Goal: Transaction & Acquisition: Purchase product/service

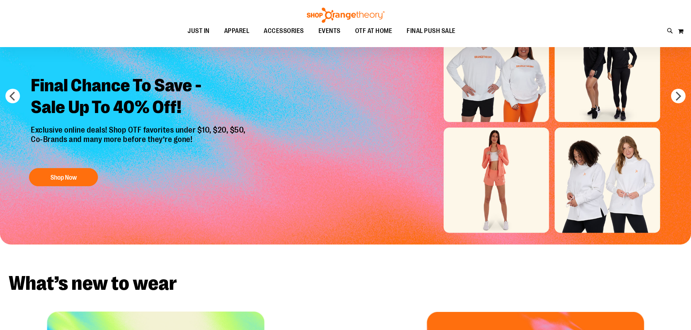
scroll to position [36, 0]
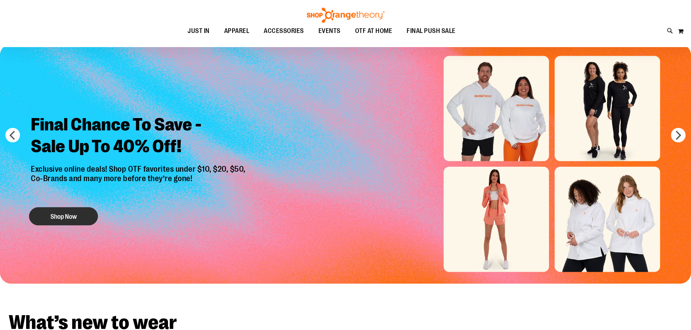
click at [67, 218] on button "Shop Now" at bounding box center [63, 216] width 69 height 18
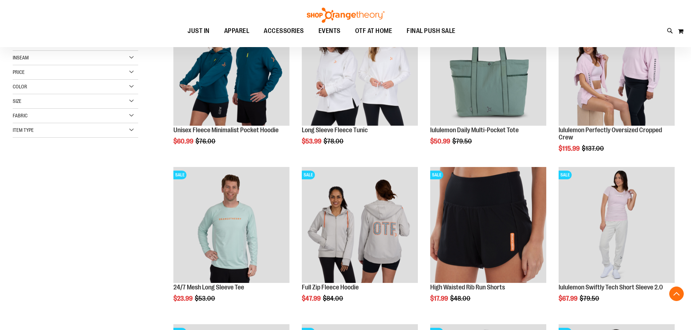
scroll to position [217, 0]
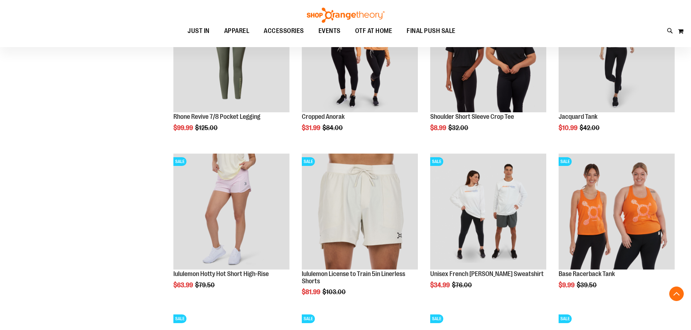
scroll to position [688, 0]
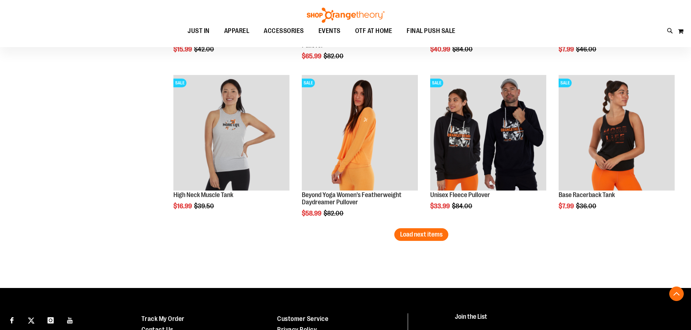
scroll to position [1341, 0]
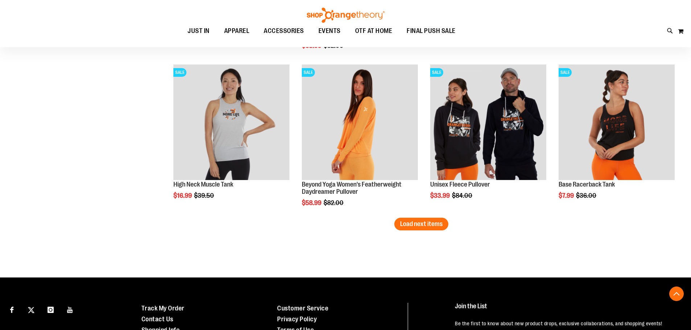
type input "**********"
click at [425, 228] on button "Load next items" at bounding box center [421, 224] width 54 height 13
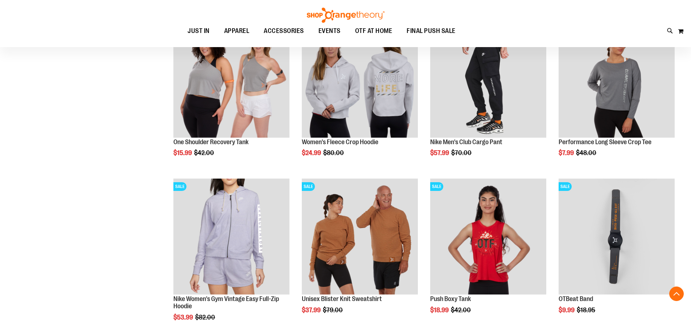
scroll to position [1776, 0]
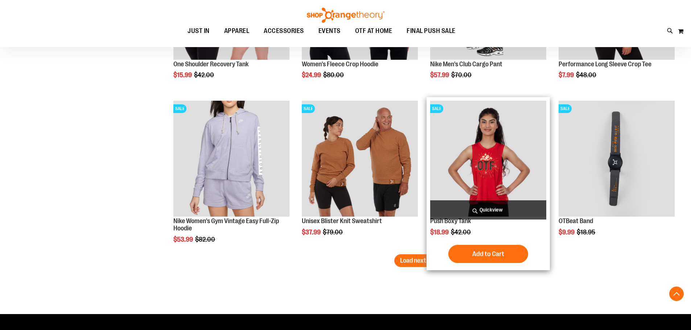
click at [427, 262] on div "SALE Push Boxy Tank $18.99 Regular Price $42.00 Quickview" at bounding box center [487, 183] width 123 height 173
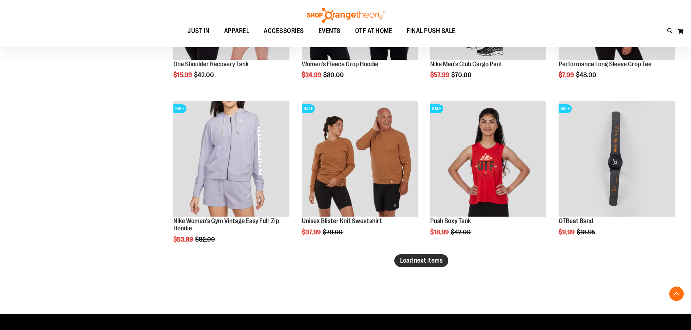
click at [418, 263] on span "Load next items" at bounding box center [421, 260] width 42 height 7
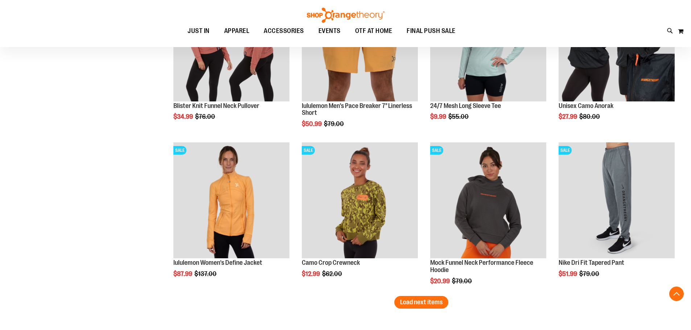
scroll to position [2211, 0]
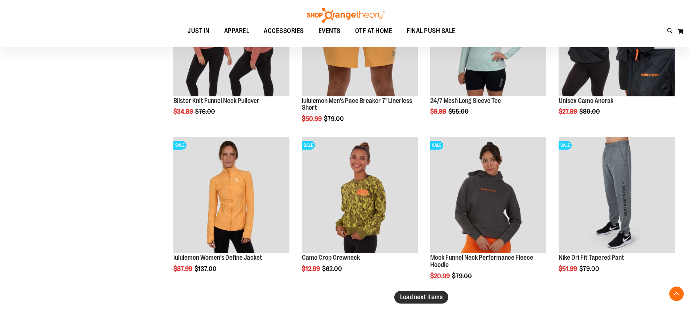
click at [436, 296] on span "Load next items" at bounding box center [421, 297] width 42 height 7
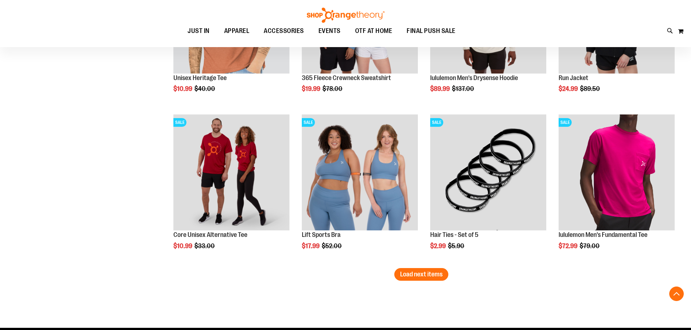
scroll to position [2718, 0]
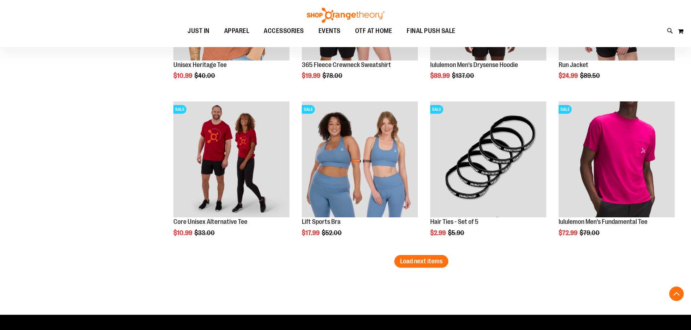
click at [433, 265] on button "Load next items" at bounding box center [421, 261] width 54 height 13
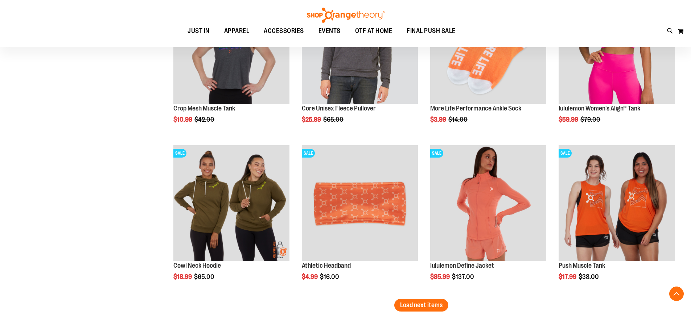
scroll to position [3154, 0]
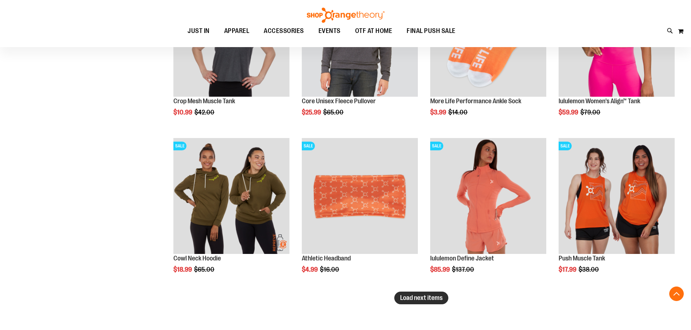
click at [437, 302] on button "Load next items" at bounding box center [421, 298] width 54 height 13
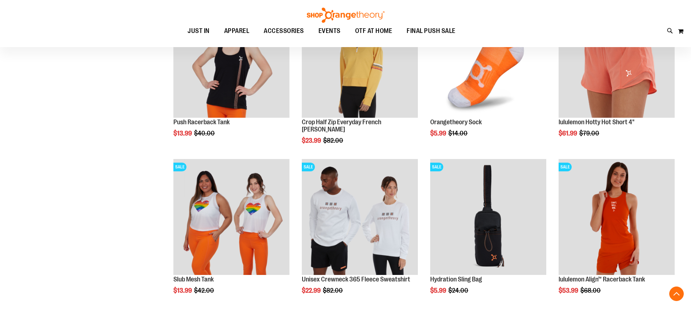
scroll to position [3661, 0]
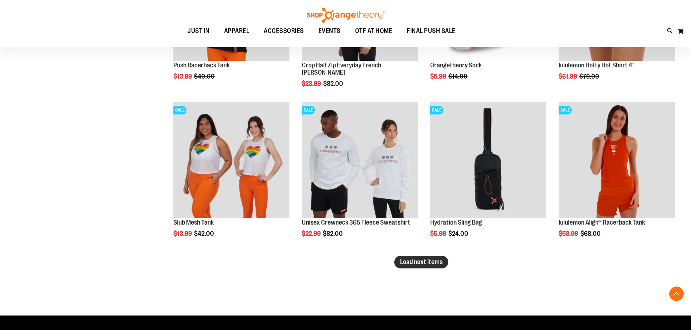
click at [431, 263] on span "Load next items" at bounding box center [421, 261] width 42 height 7
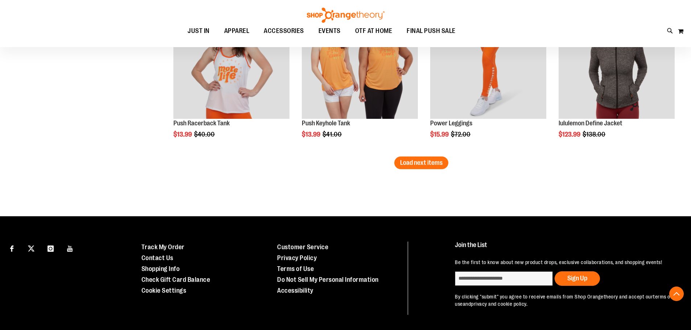
scroll to position [4241, 0]
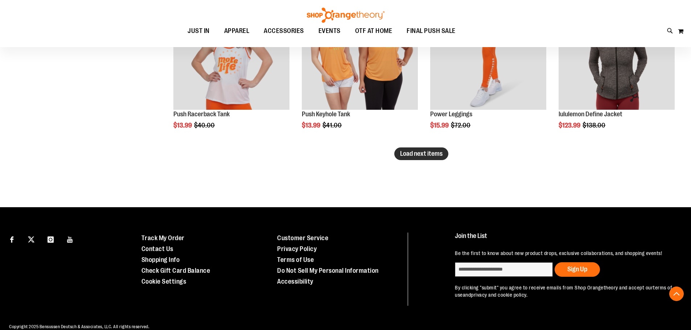
click at [427, 158] on button "Load next items" at bounding box center [421, 154] width 54 height 13
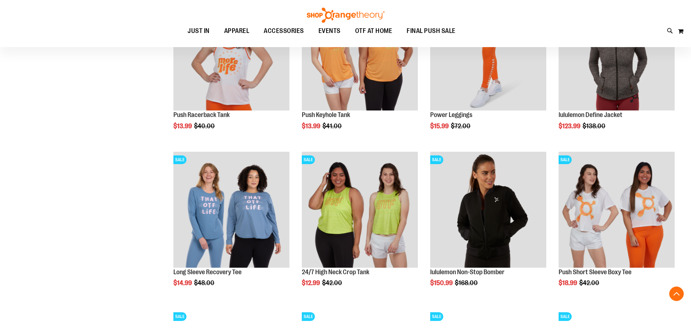
scroll to position [4241, 0]
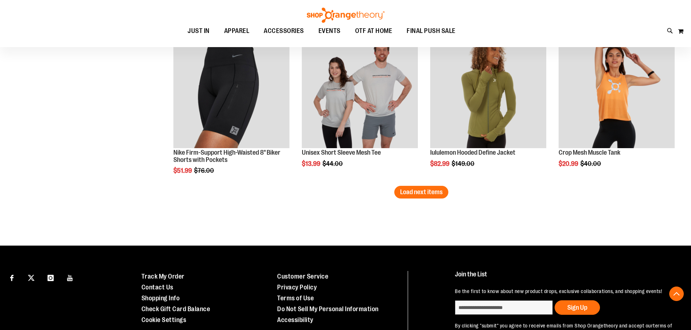
scroll to position [4676, 0]
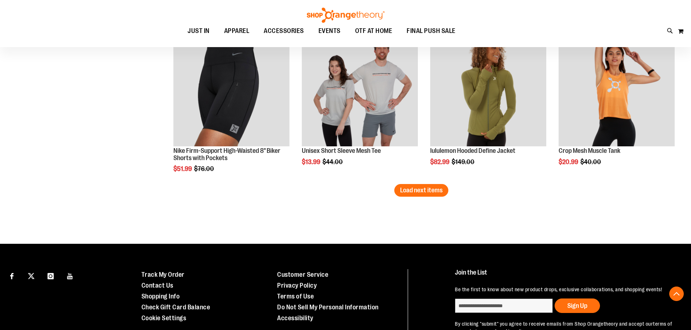
click at [442, 195] on button "Load next items" at bounding box center [421, 190] width 54 height 13
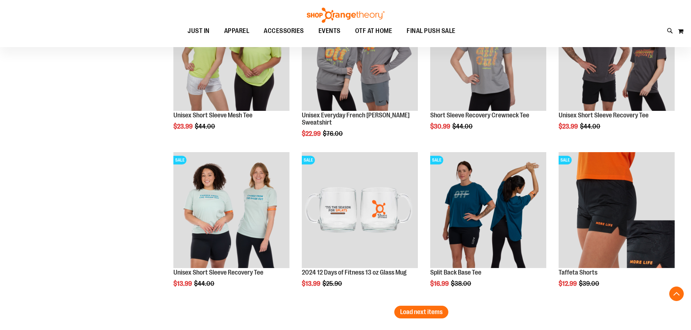
scroll to position [5039, 0]
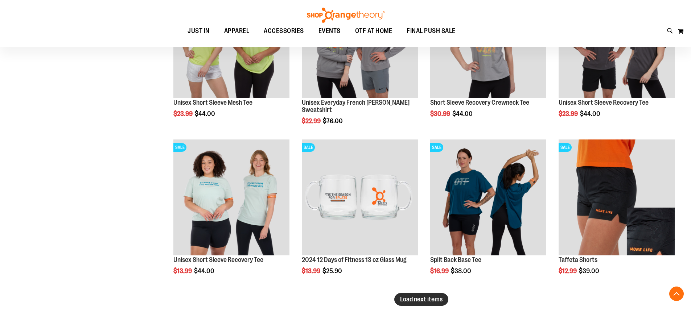
click at [422, 298] on span "Load next items" at bounding box center [421, 299] width 42 height 7
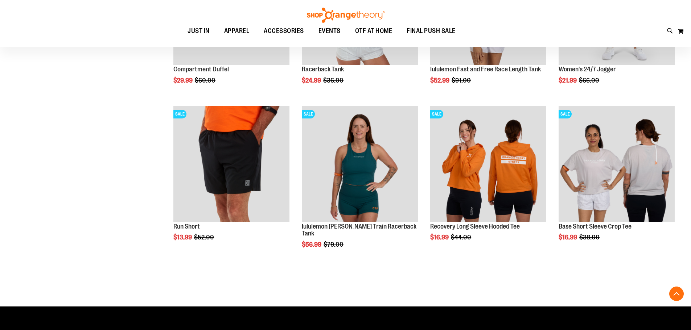
scroll to position [5546, 0]
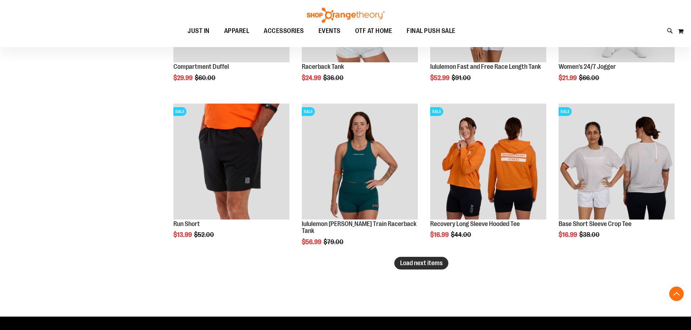
click at [422, 267] on button "Load next items" at bounding box center [421, 263] width 54 height 13
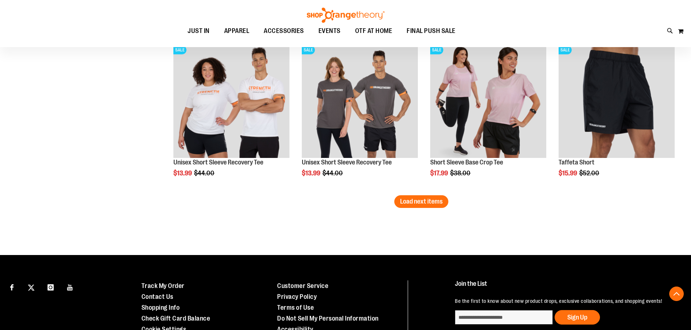
scroll to position [6090, 0]
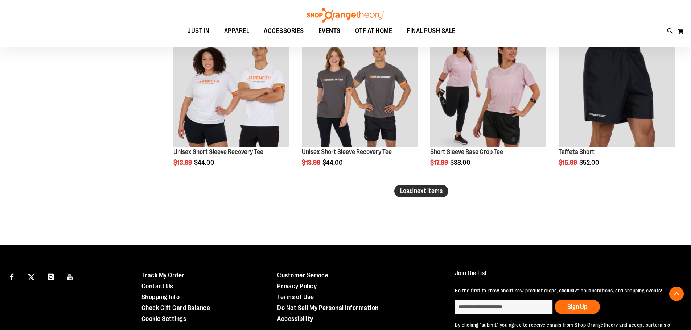
click at [411, 191] on span "Load next items" at bounding box center [421, 190] width 42 height 7
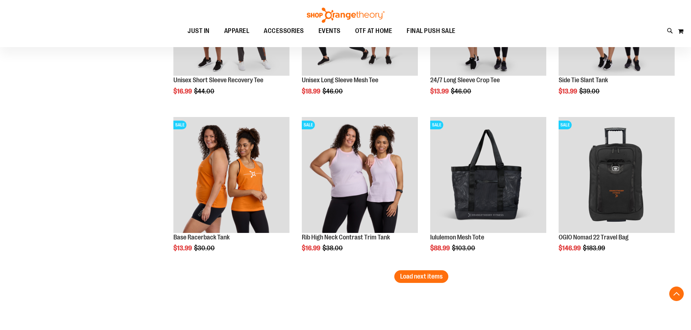
scroll to position [6489, 0]
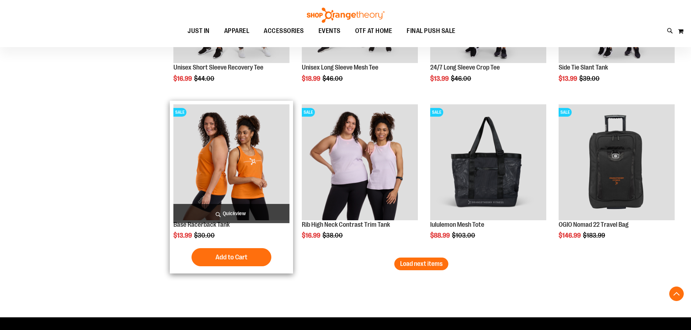
drag, startPoint x: 415, startPoint y: 267, endPoint x: 277, endPoint y: 227, distance: 143.1
click at [415, 267] on span "Load next items" at bounding box center [421, 263] width 42 height 7
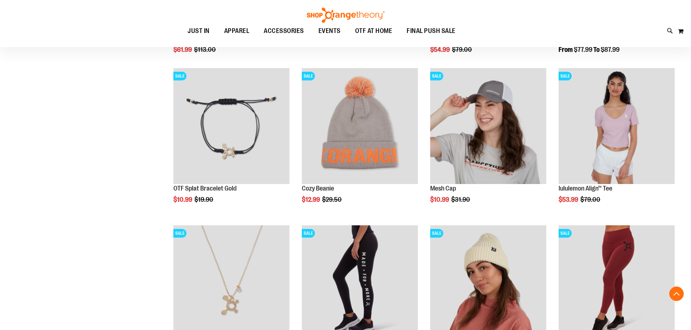
scroll to position [6924, 0]
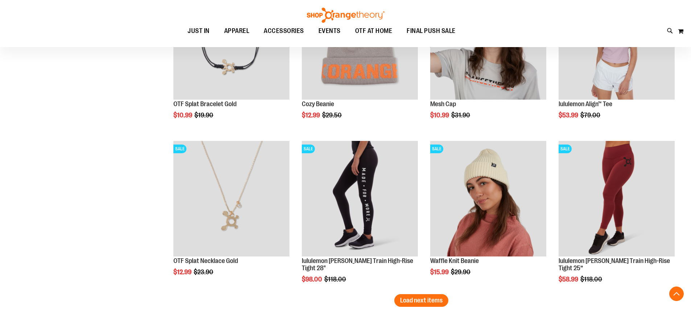
drag, startPoint x: 419, startPoint y: 305, endPoint x: 410, endPoint y: 304, distance: 8.8
click at [419, 305] on button "Load next items" at bounding box center [421, 300] width 54 height 13
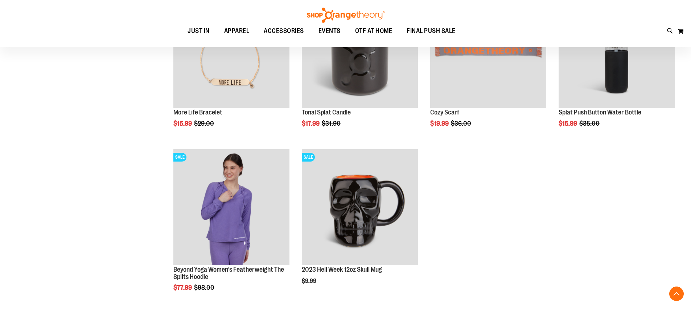
scroll to position [7250, 0]
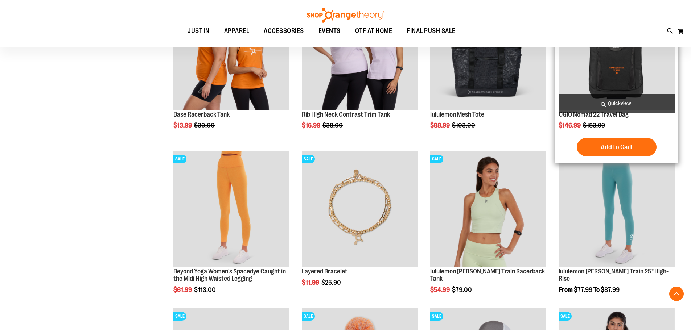
scroll to position [6525, 0]
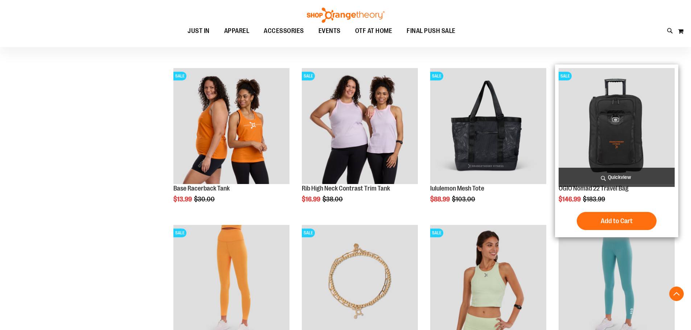
click at [613, 145] on img "product" at bounding box center [616, 126] width 116 height 116
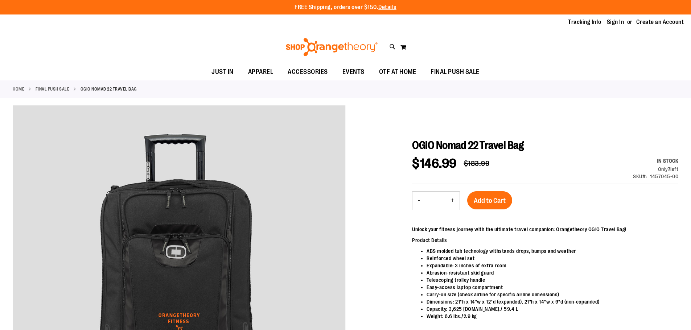
type input "**********"
click at [334, 40] on img at bounding box center [332, 47] width 94 height 18
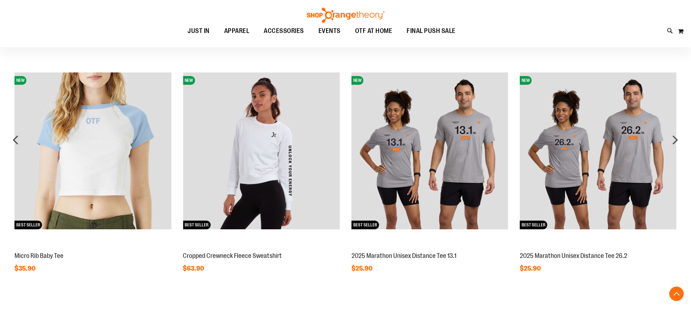
scroll to position [616, 0]
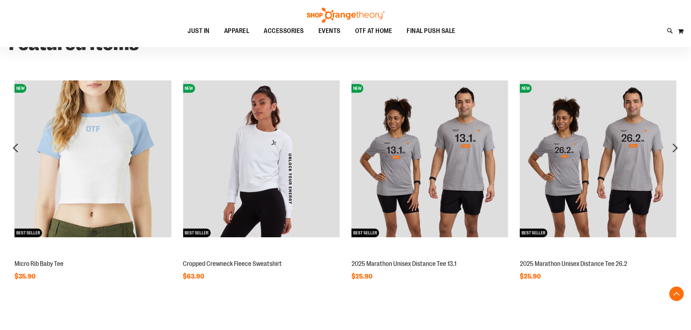
type input "**********"
click at [606, 148] on img at bounding box center [597, 158] width 157 height 157
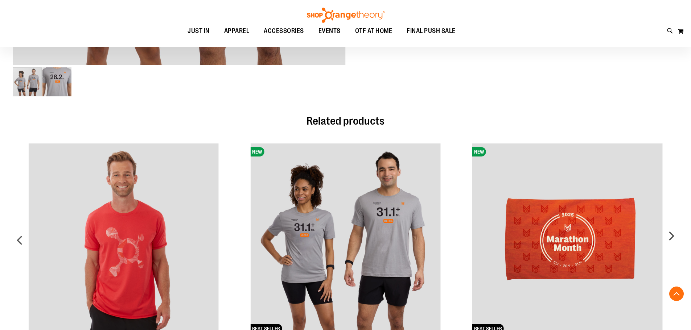
scroll to position [471, 0]
